Goal: Contribute content: Contribute content

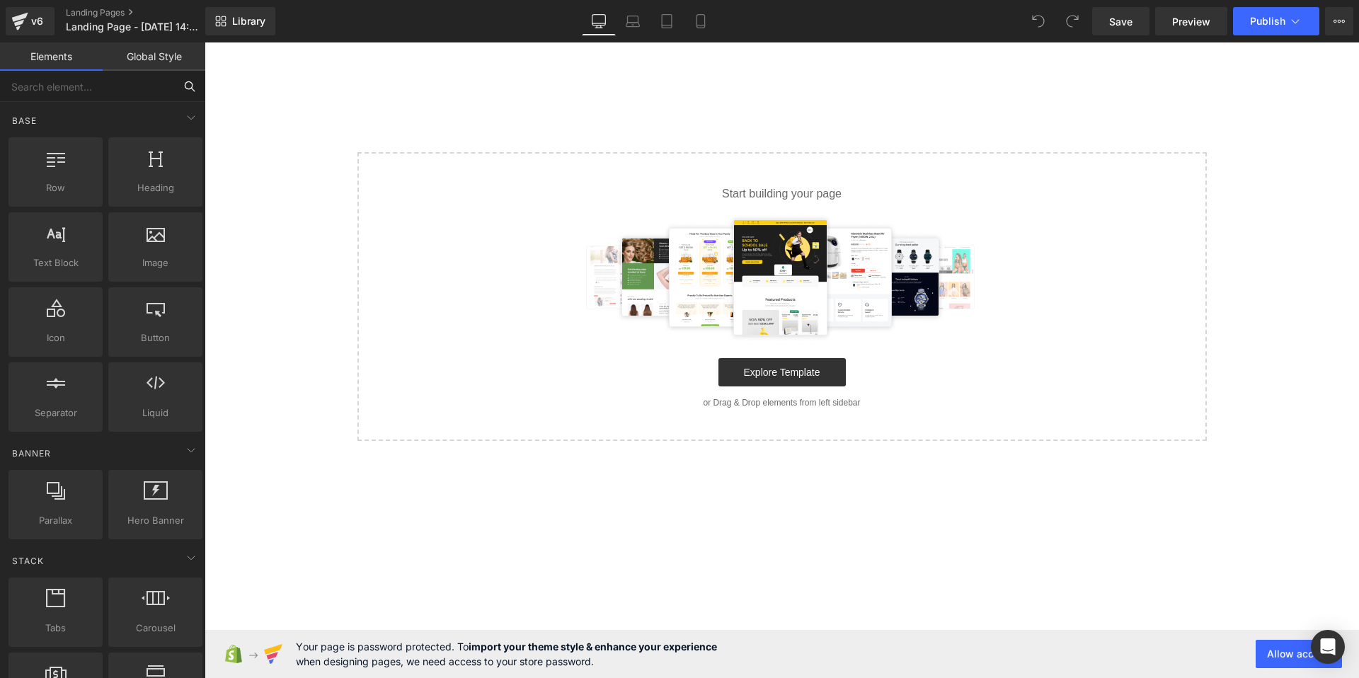
click at [70, 91] on input "text" at bounding box center [87, 86] width 174 height 31
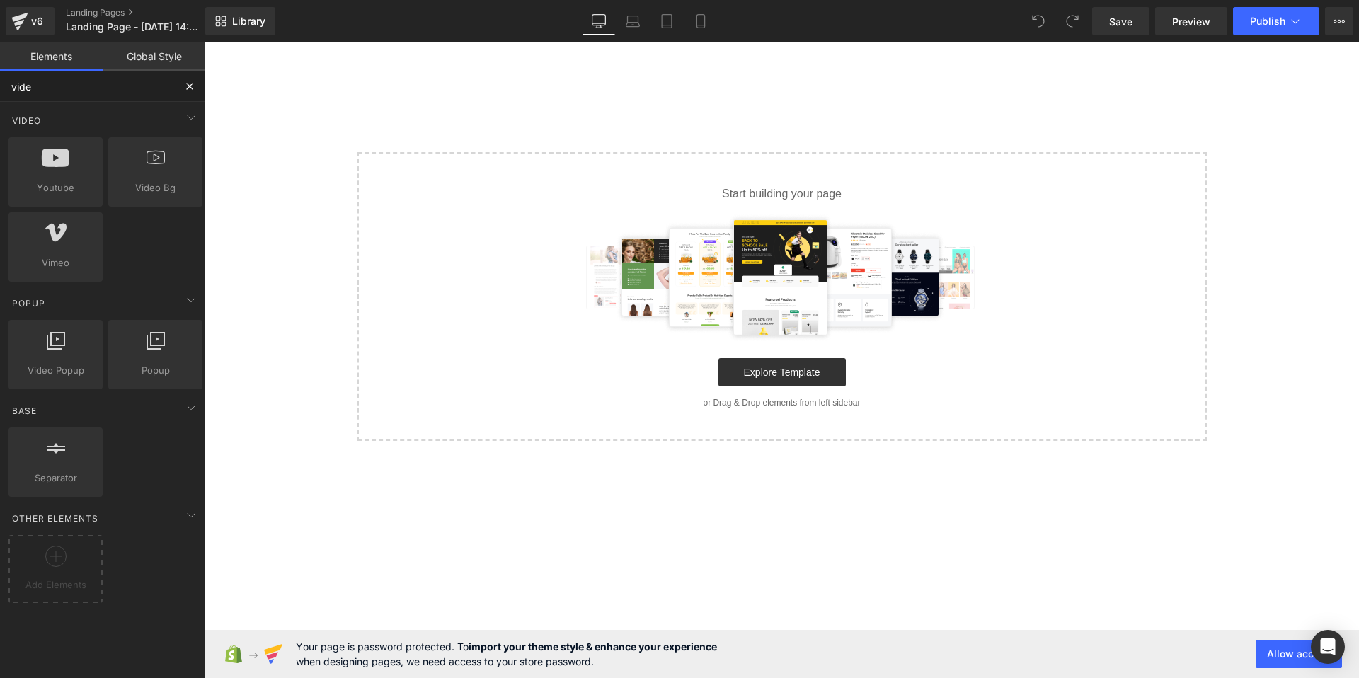
type input "video"
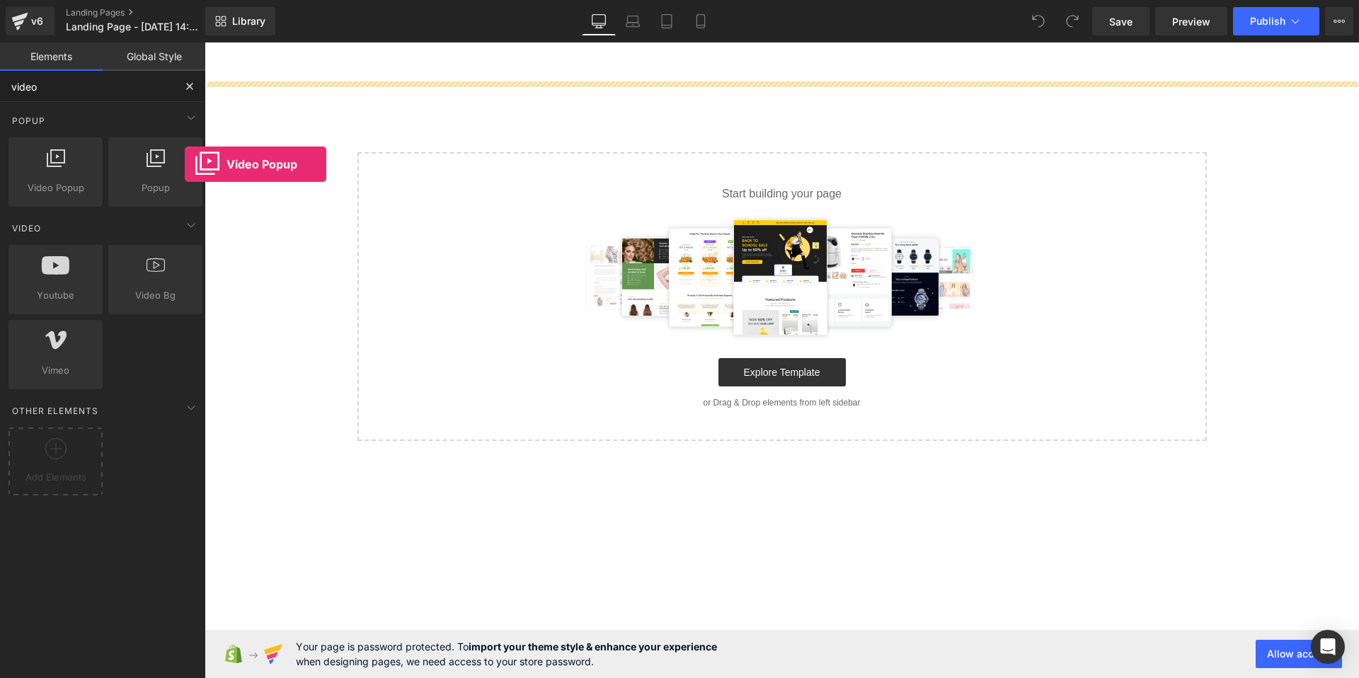
drag, startPoint x: 253, startPoint y: 217, endPoint x: 505, endPoint y: 195, distance: 252.2
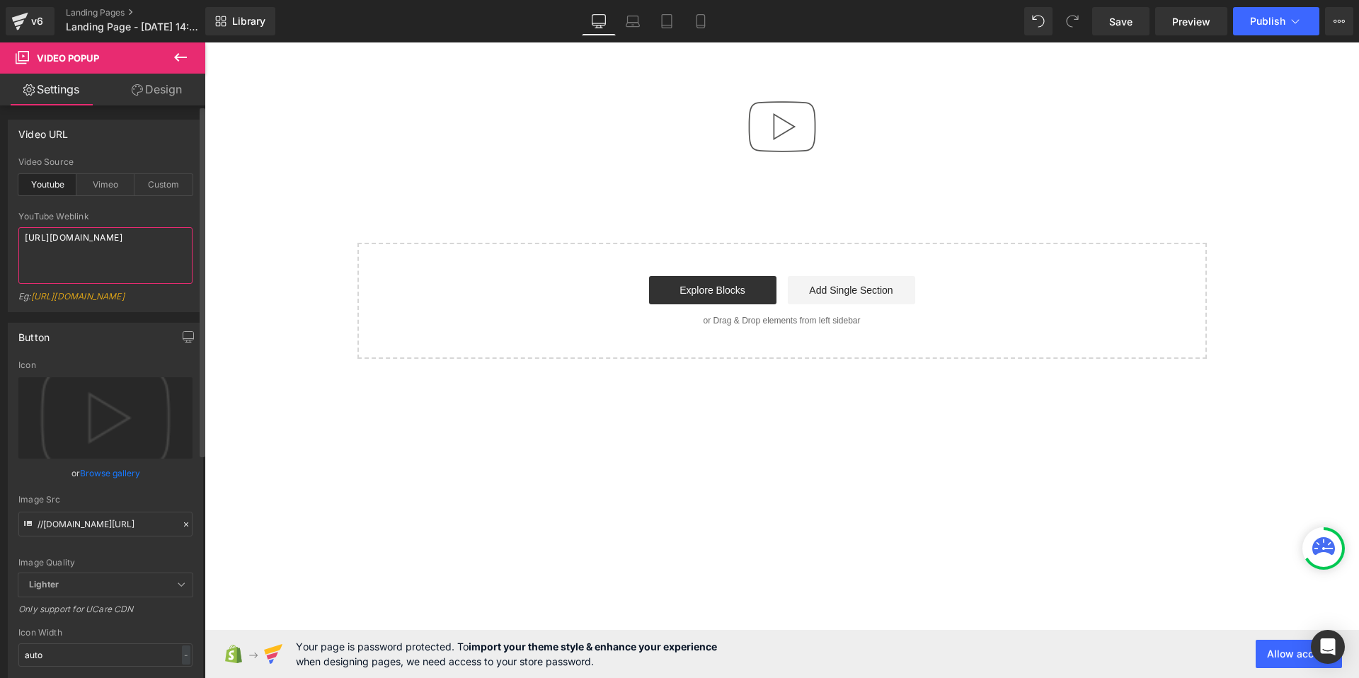
click at [113, 256] on textarea "[URL][DOMAIN_NAME]" at bounding box center [105, 255] width 174 height 57
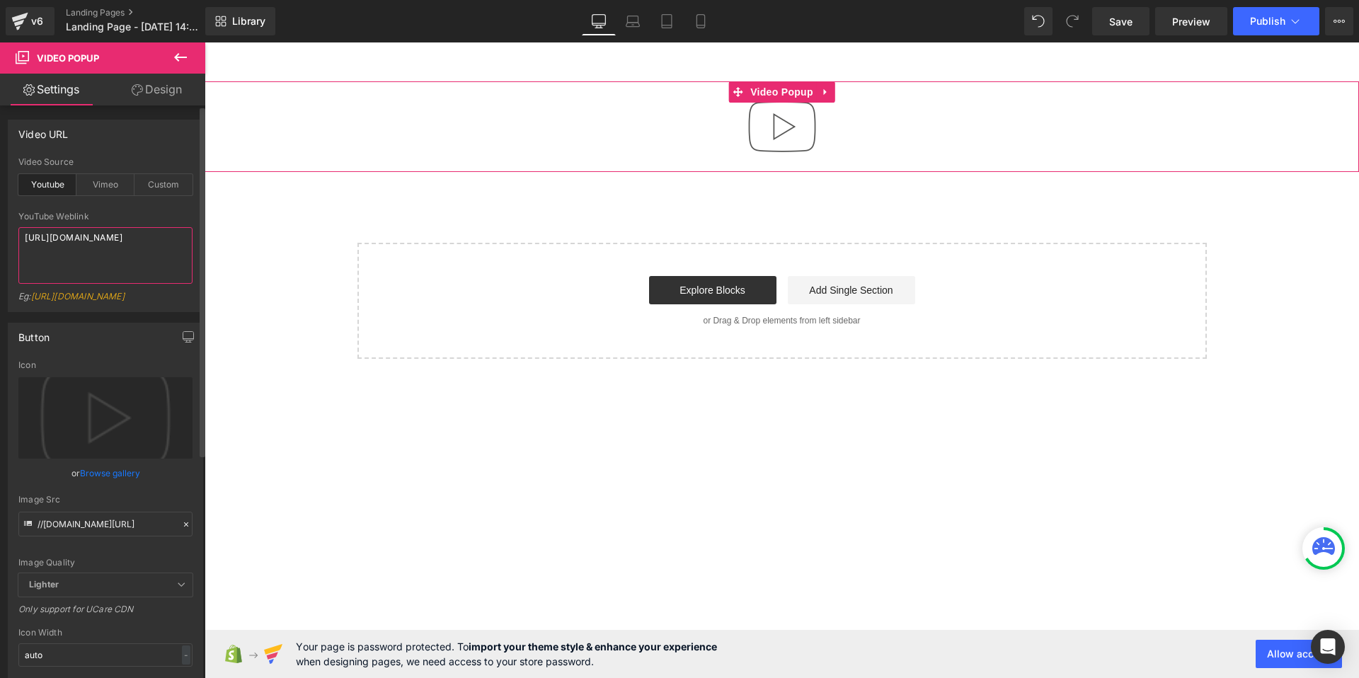
click at [113, 256] on textarea "[URL][DOMAIN_NAME]" at bounding box center [105, 255] width 174 height 57
paste textarea "yXGeQtPj5xk&list=RDoCLeNaCRfWY&index=18"
type textarea "[URL][DOMAIN_NAME]"
click at [188, 308] on div "youtube Video Source Youtube Vimeo Custom [URL][DOMAIN_NAME] YouTube Weblink [U…" at bounding box center [105, 234] width 194 height 154
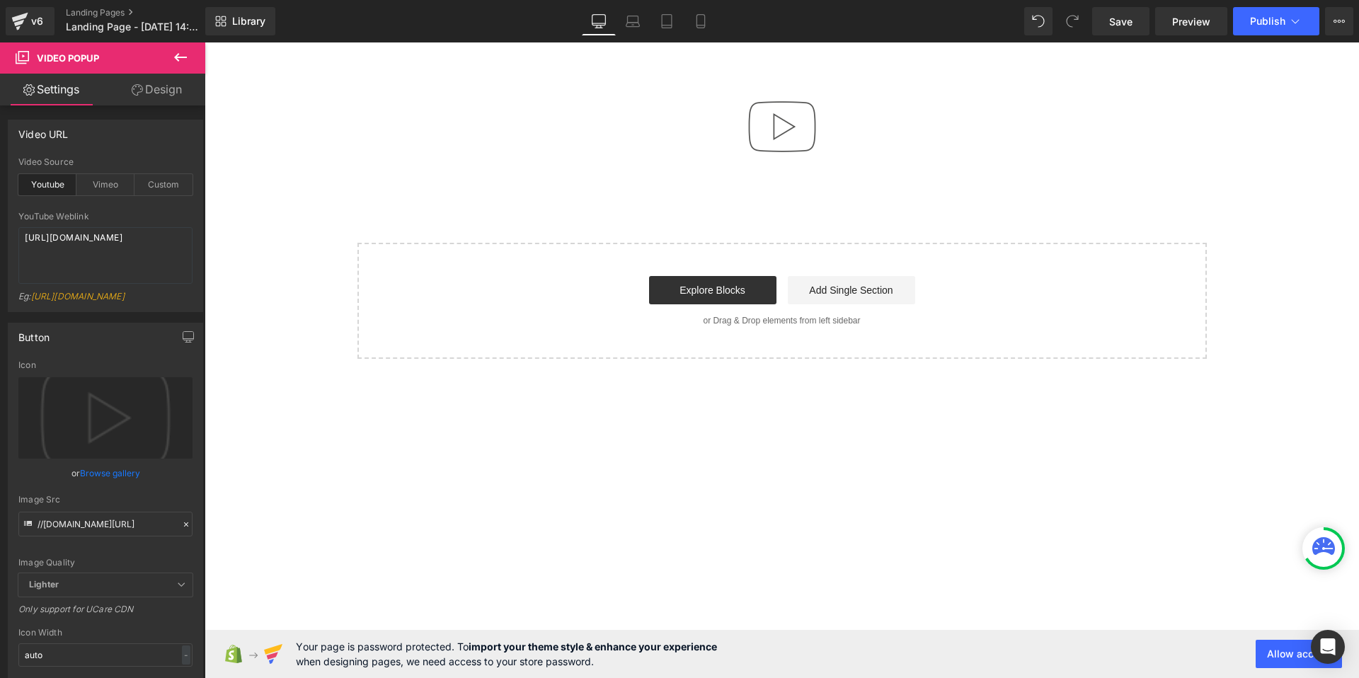
click at [178, 55] on icon at bounding box center [180, 57] width 13 height 8
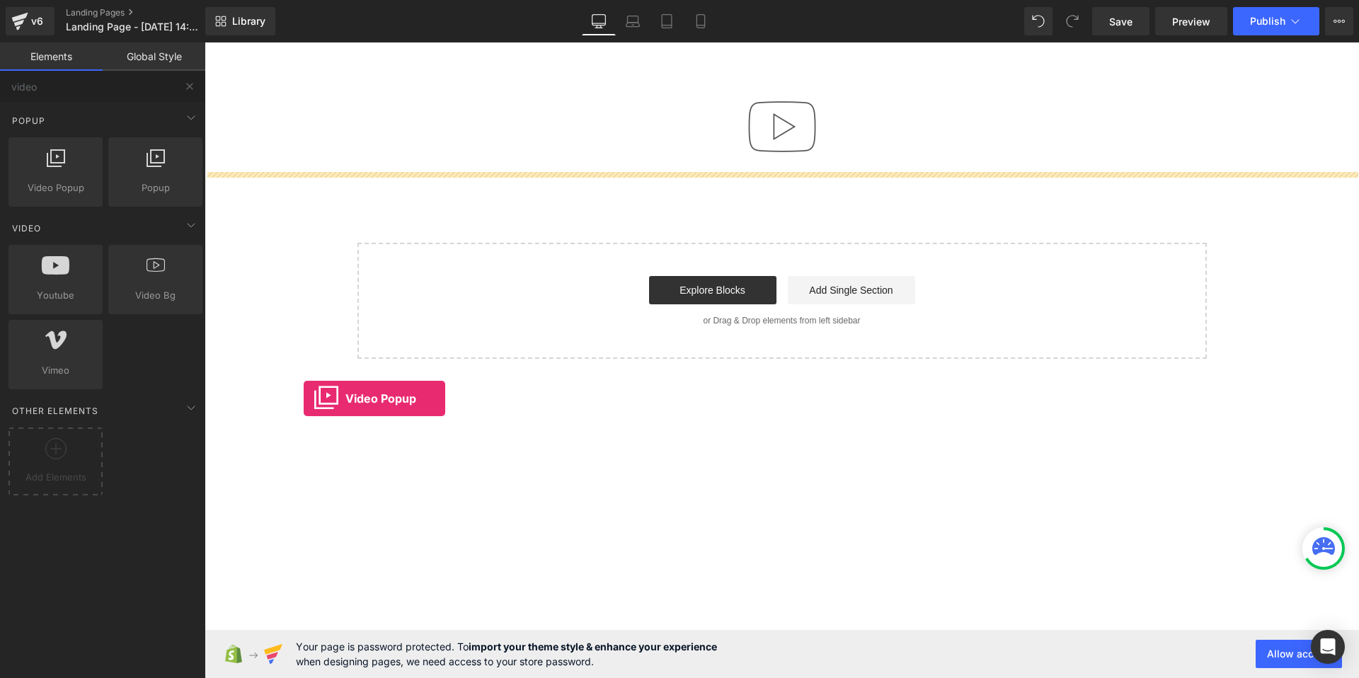
drag, startPoint x: 258, startPoint y: 220, endPoint x: 304, endPoint y: 399, distance: 184.2
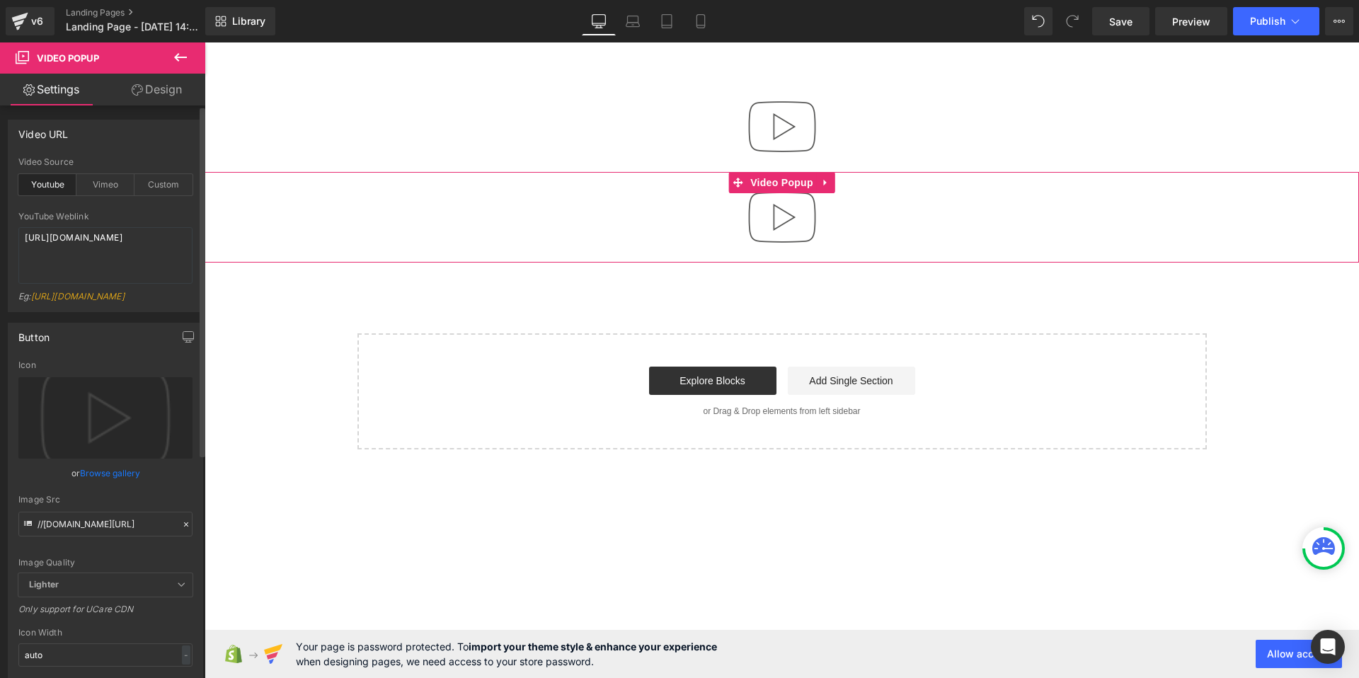
click at [108, 195] on div "Video Source Youtube Vimeo Custom" at bounding box center [105, 184] width 174 height 55
click at [108, 191] on div "Vimeo" at bounding box center [105, 184] width 58 height 21
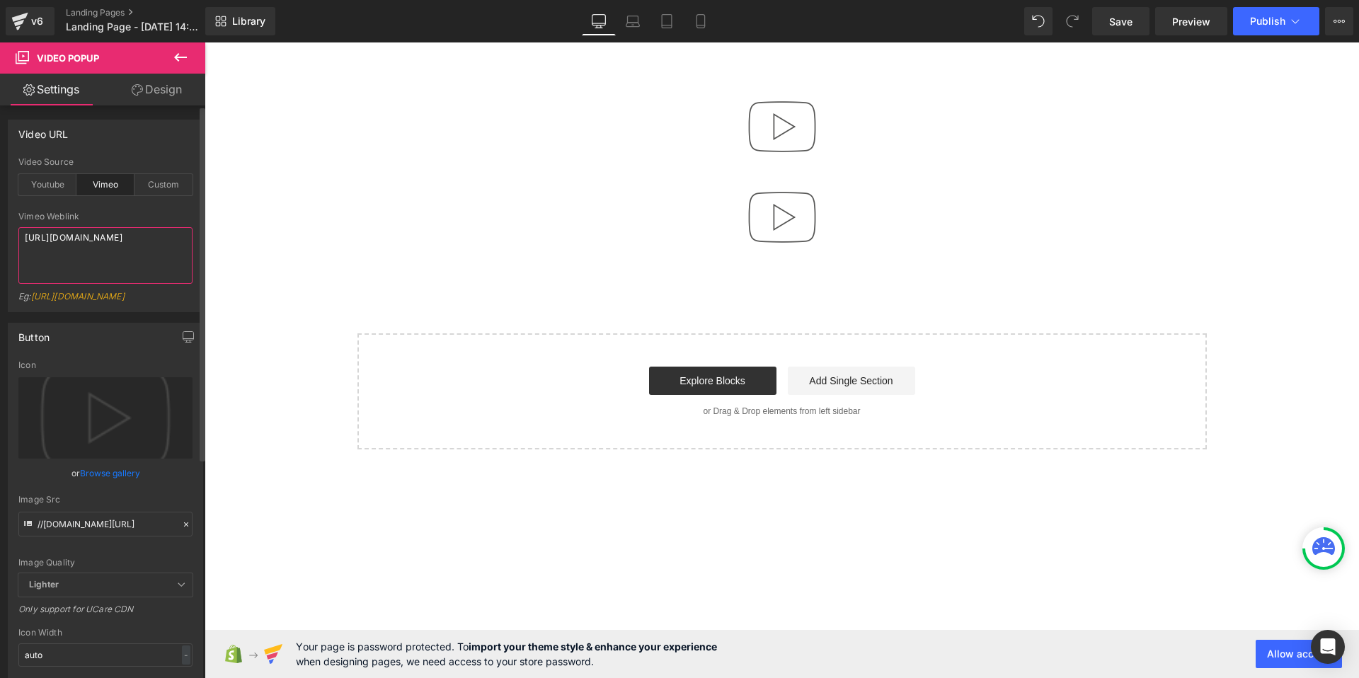
click at [115, 239] on textarea "[URL][DOMAIN_NAME]" at bounding box center [105, 255] width 174 height 57
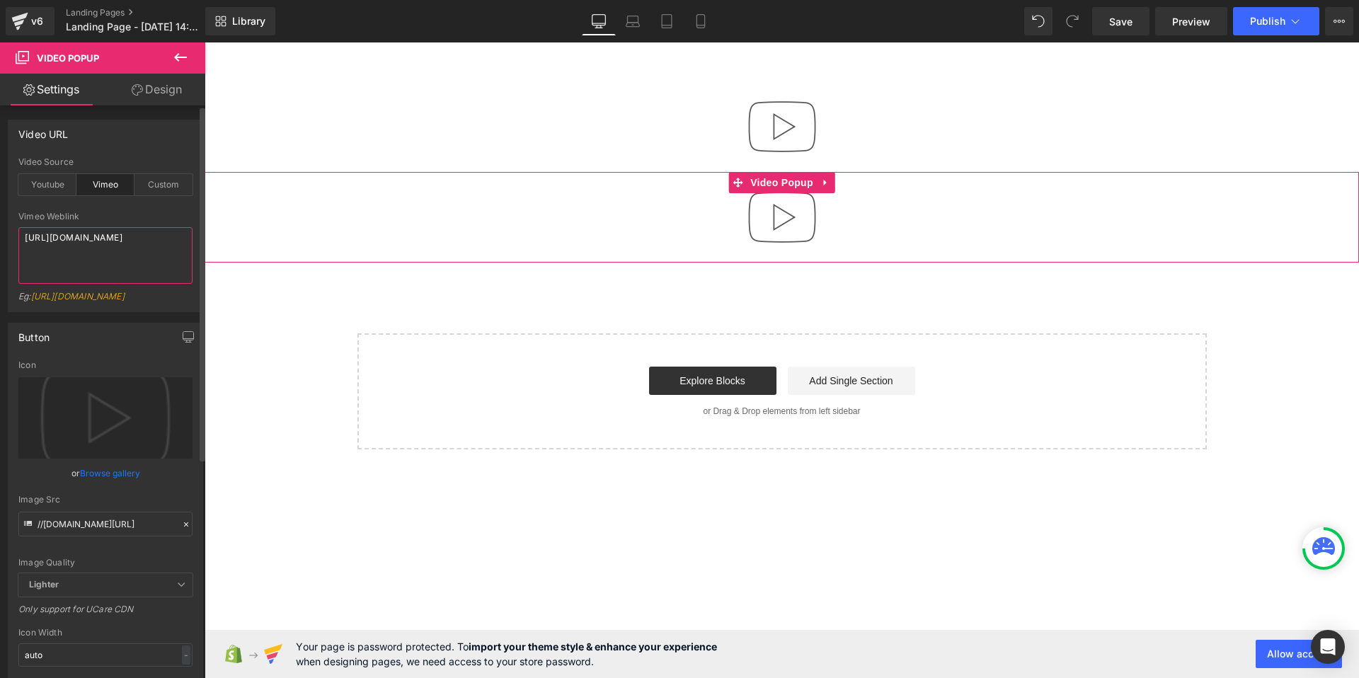
click at [115, 239] on textarea "[URL][DOMAIN_NAME]" at bounding box center [105, 255] width 174 height 57
paste textarea "125505125"
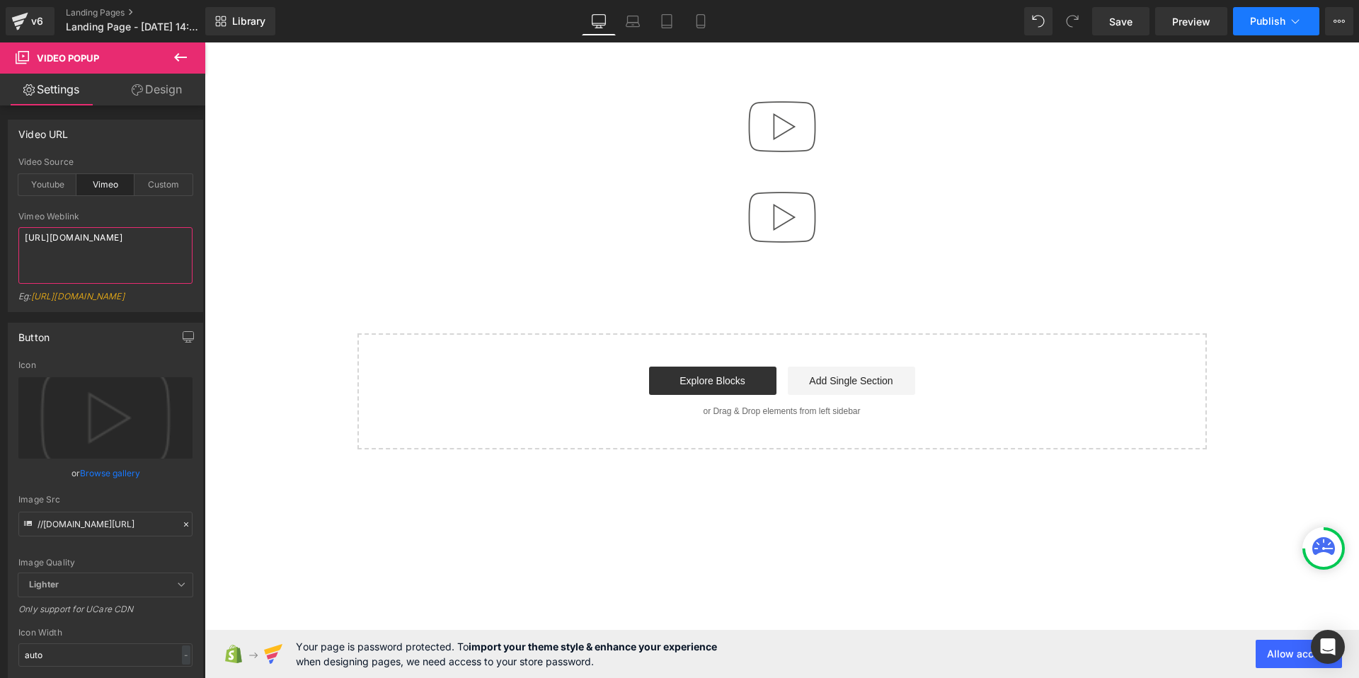
type textarea "[URL][DOMAIN_NAME]"
click at [1251, 9] on button "Publish" at bounding box center [1276, 21] width 86 height 28
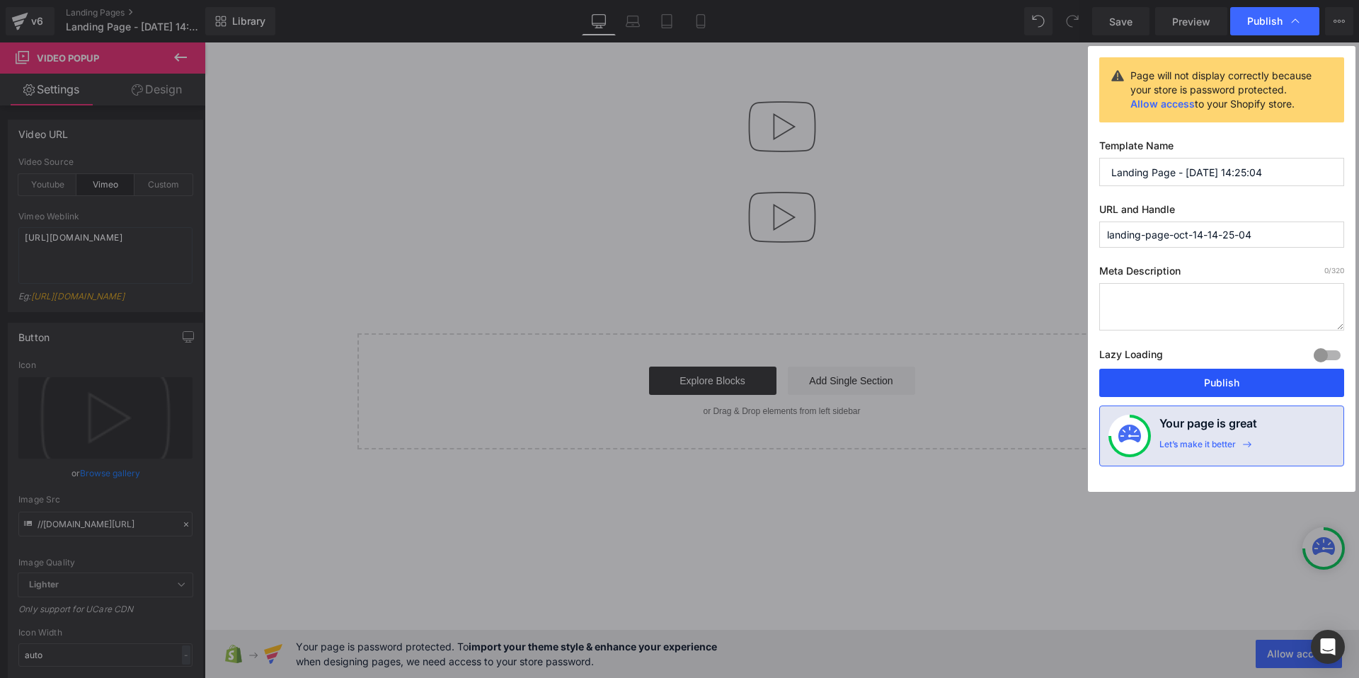
click at [1155, 393] on button "Publish" at bounding box center [1221, 383] width 245 height 28
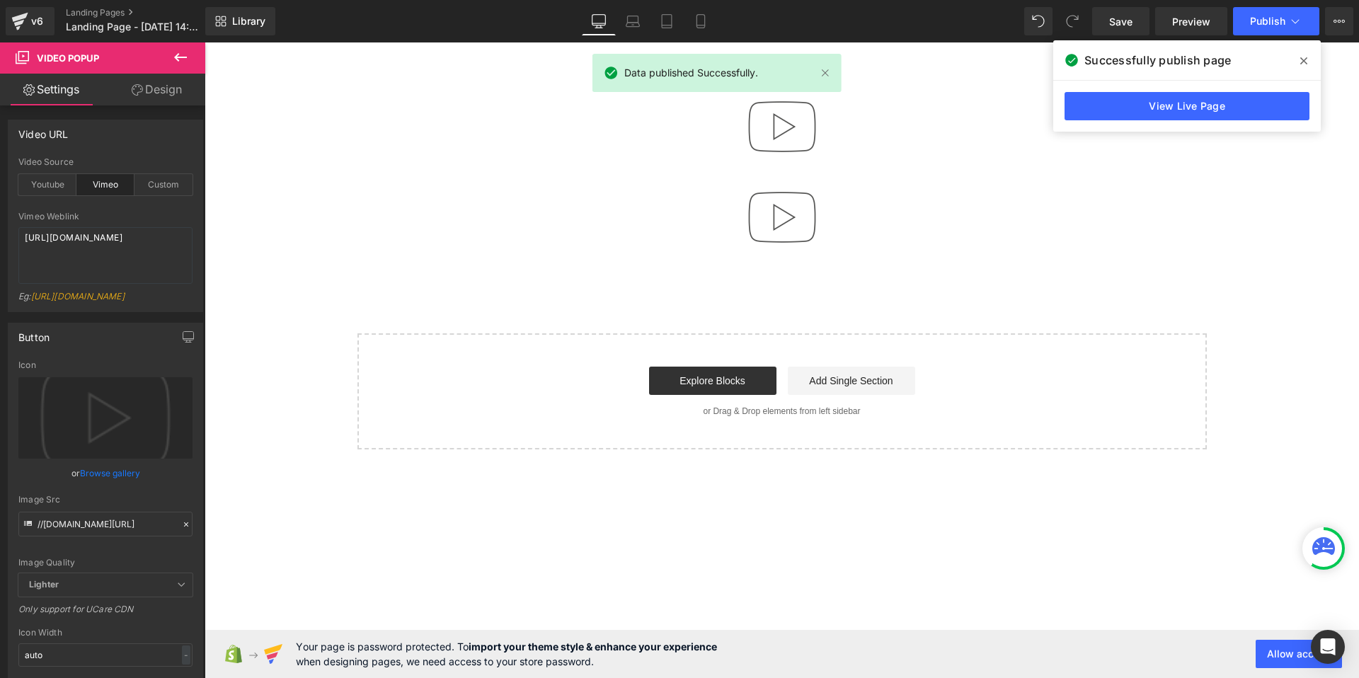
click at [1178, 107] on link "View Live Page" at bounding box center [1187, 106] width 245 height 28
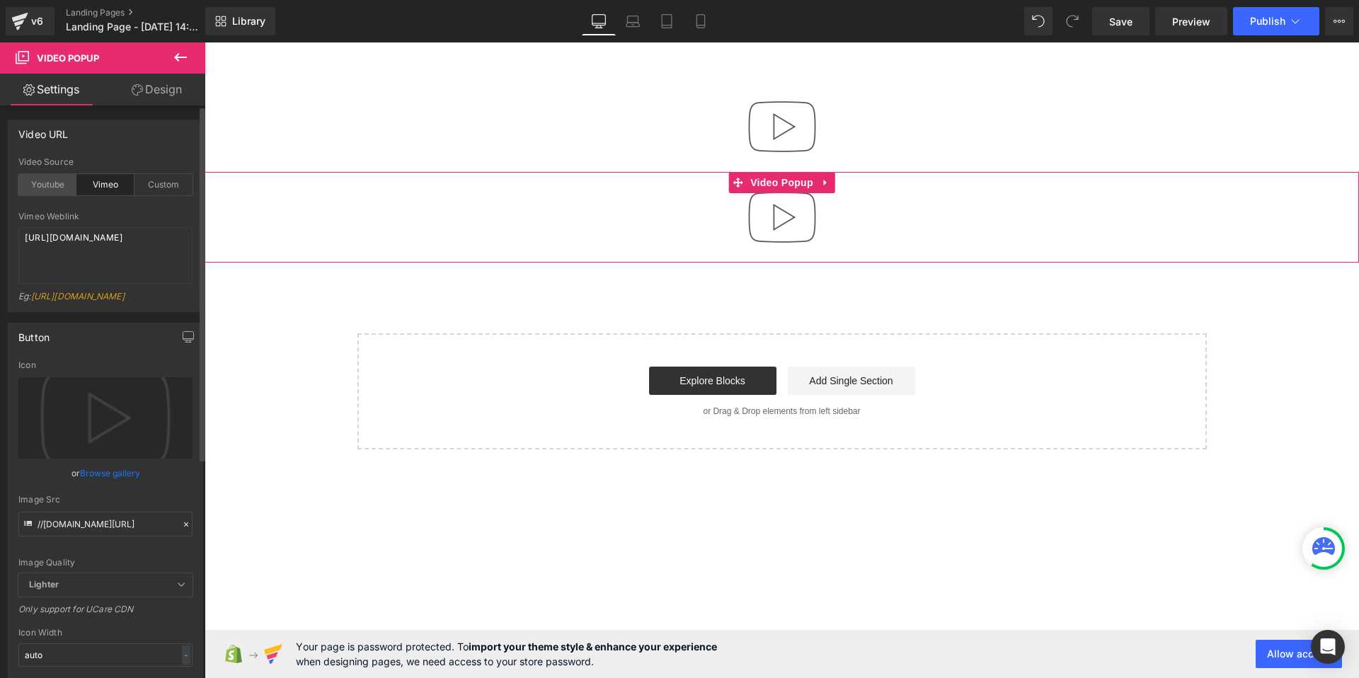
click at [37, 182] on div "Youtube" at bounding box center [47, 184] width 58 height 21
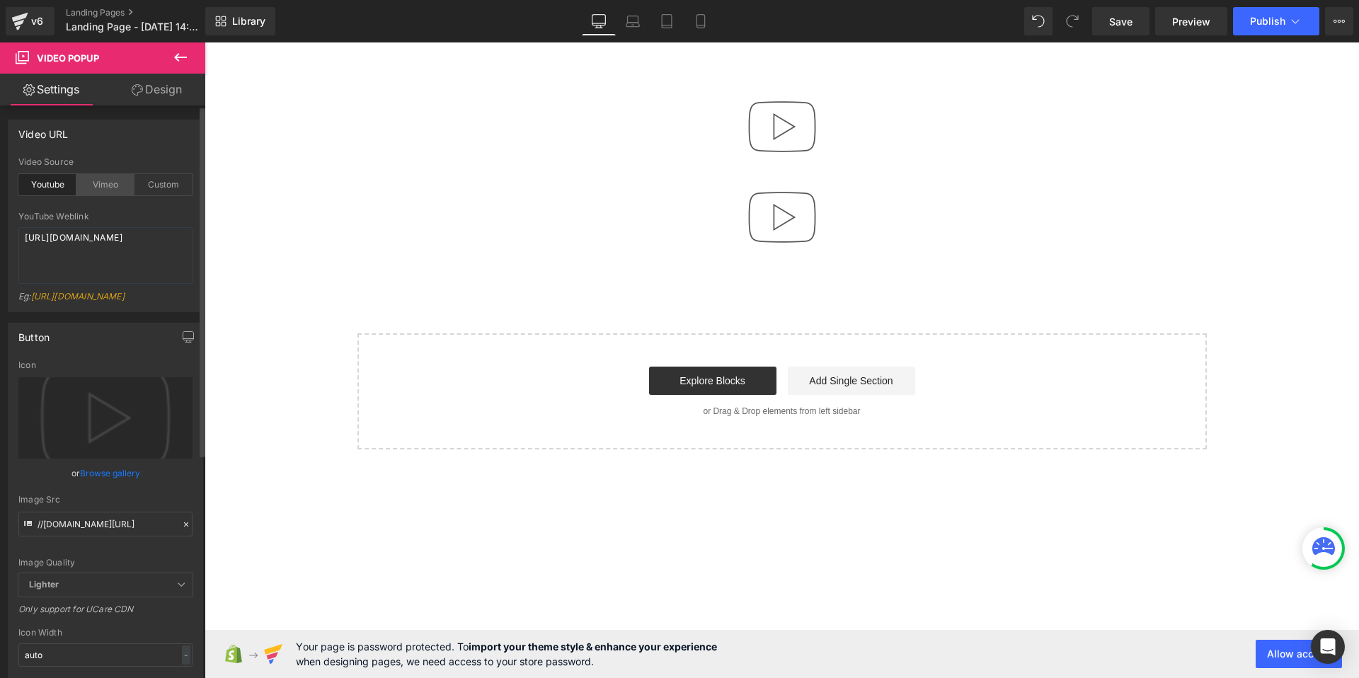
click at [108, 190] on div "Vimeo" at bounding box center [105, 184] width 58 height 21
click at [158, 176] on div "Custom" at bounding box center [163, 184] width 58 height 21
click at [88, 203] on div at bounding box center [105, 206] width 174 height 9
click at [101, 174] on div "Vimeo" at bounding box center [105, 184] width 58 height 21
click at [47, 202] on div at bounding box center [105, 206] width 174 height 9
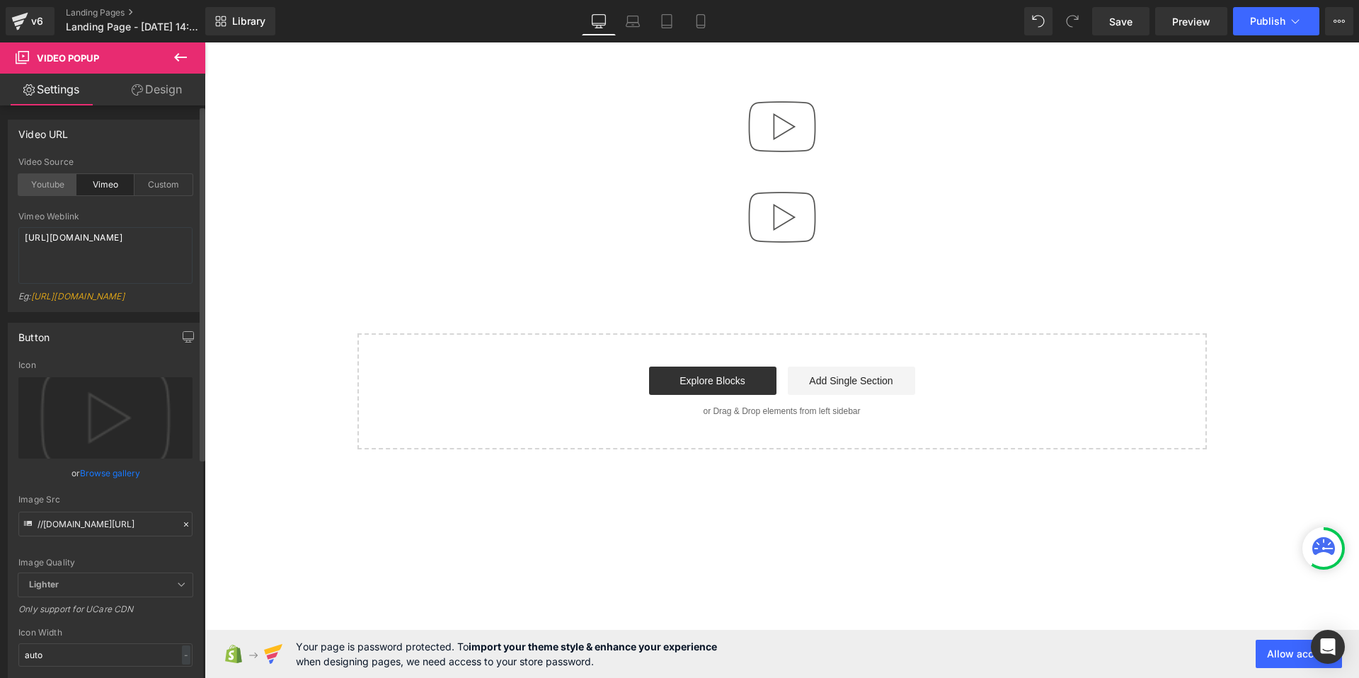
click at [46, 190] on div "Youtube" at bounding box center [47, 184] width 58 height 21
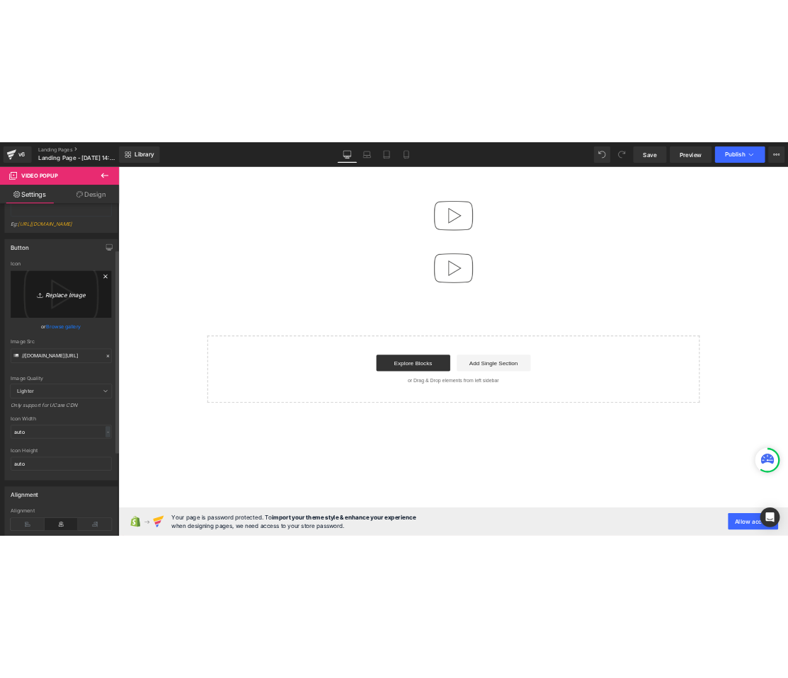
scroll to position [190, 0]
